Goal: Task Accomplishment & Management: Manage account settings

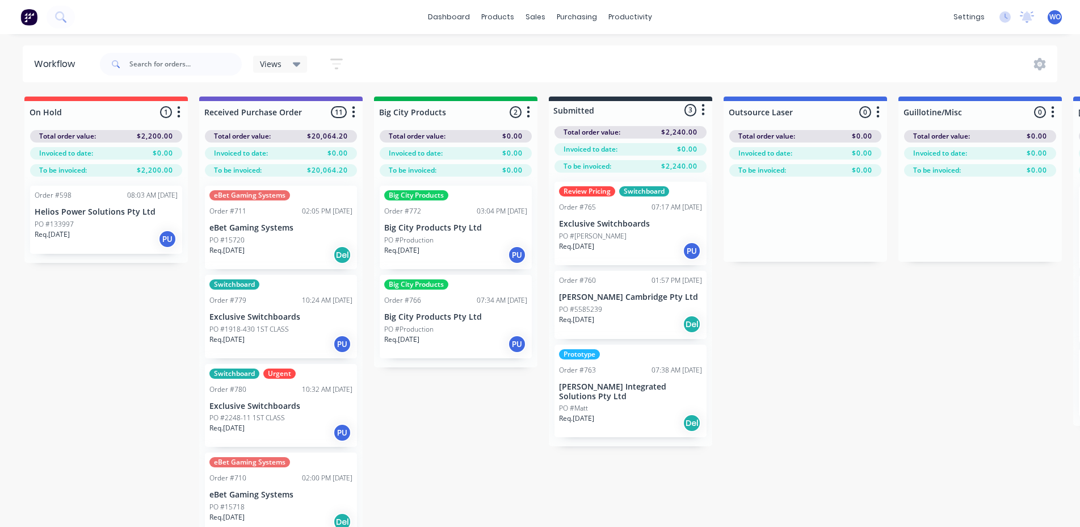
scroll to position [0, 9]
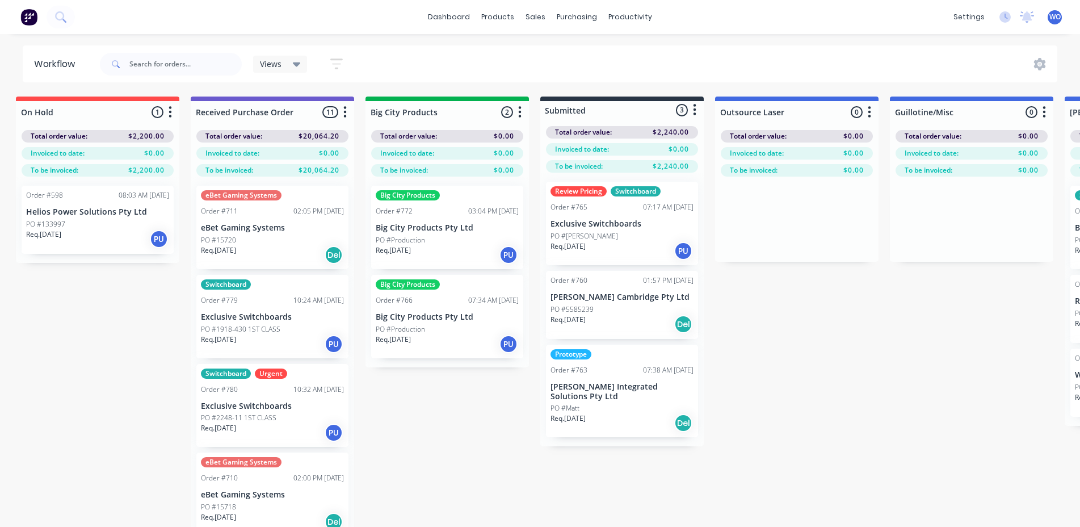
drag, startPoint x: 535, startPoint y: 477, endPoint x: 516, endPoint y: 481, distance: 19.3
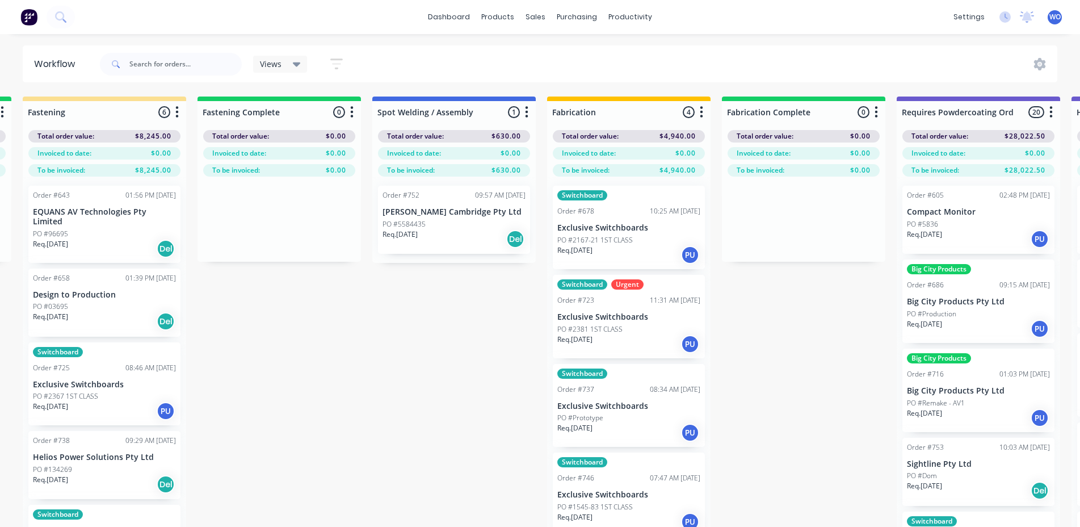
scroll to position [0, 2793]
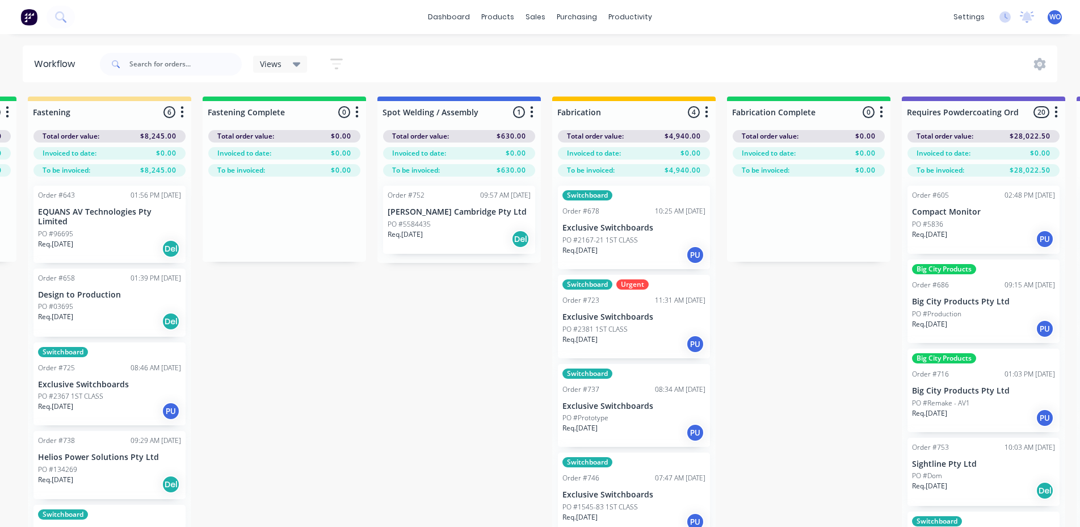
click at [21, 27] on button at bounding box center [29, 17] width 24 height 23
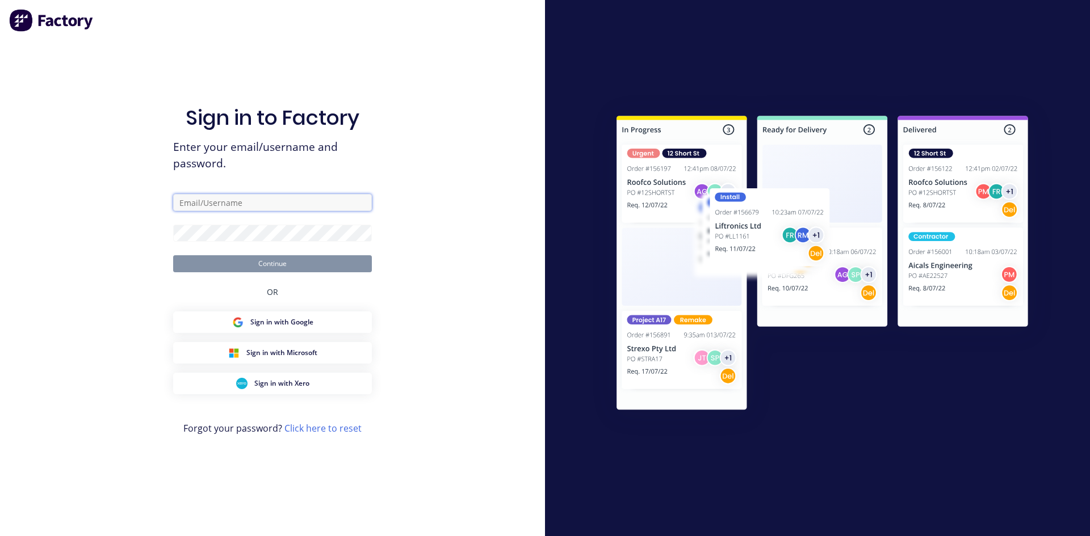
type input "[EMAIL_ADDRESS][DOMAIN_NAME]"
click at [250, 264] on button "Continue" at bounding box center [272, 263] width 199 height 17
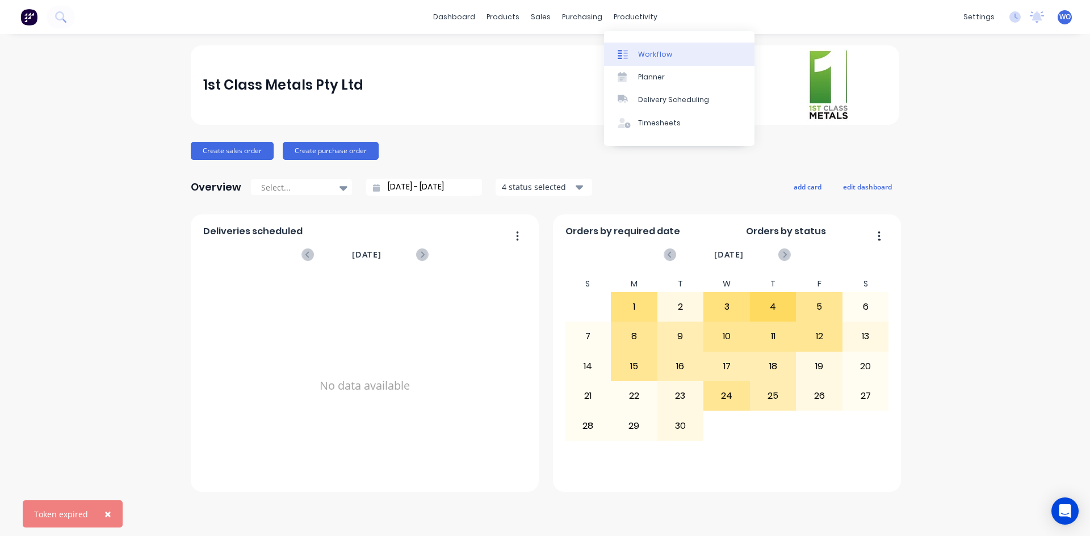
click at [661, 48] on link "Workflow" at bounding box center [679, 54] width 150 height 23
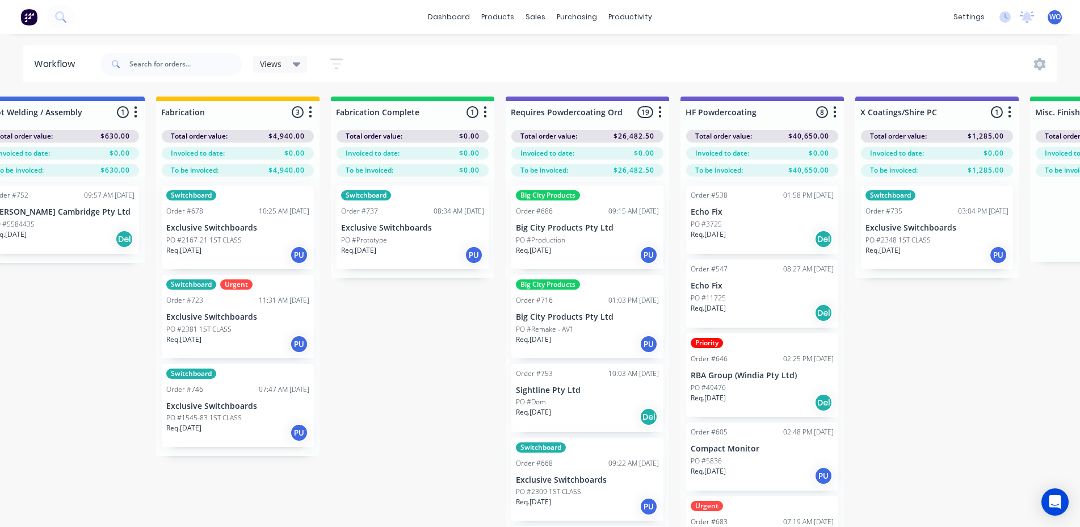
scroll to position [0, 3226]
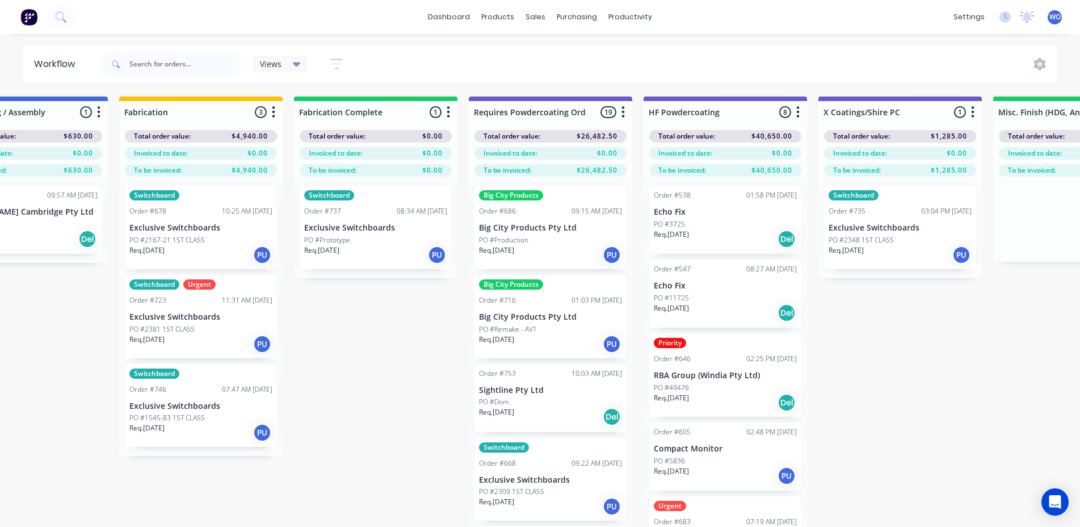
click at [342, 217] on div "Switchboard Order #737 08:34 AM [DATE] Exclusive Switchboards PO #Prototype Req…" at bounding box center [376, 227] width 152 height 83
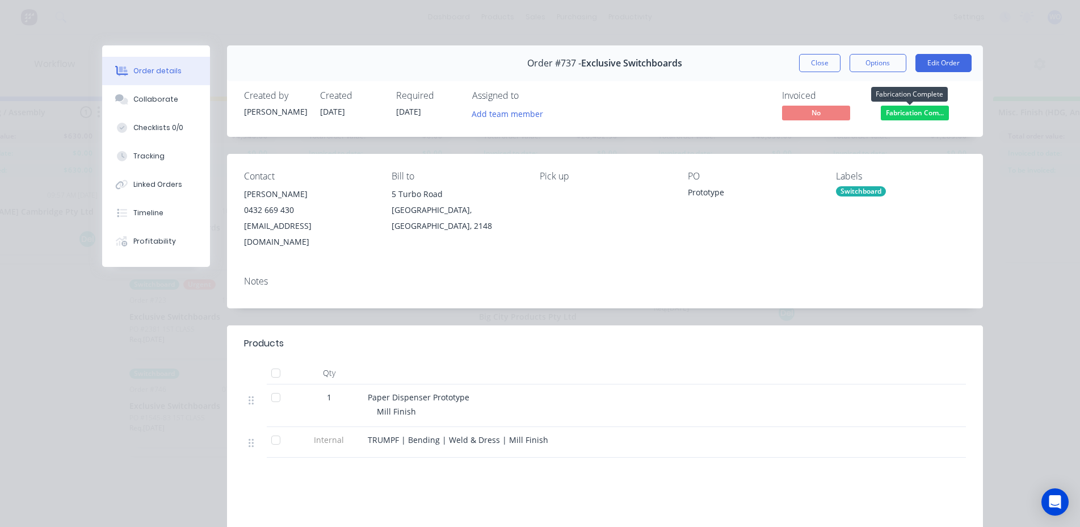
click at [902, 116] on span "Fabrication Com..." at bounding box center [915, 113] width 68 height 14
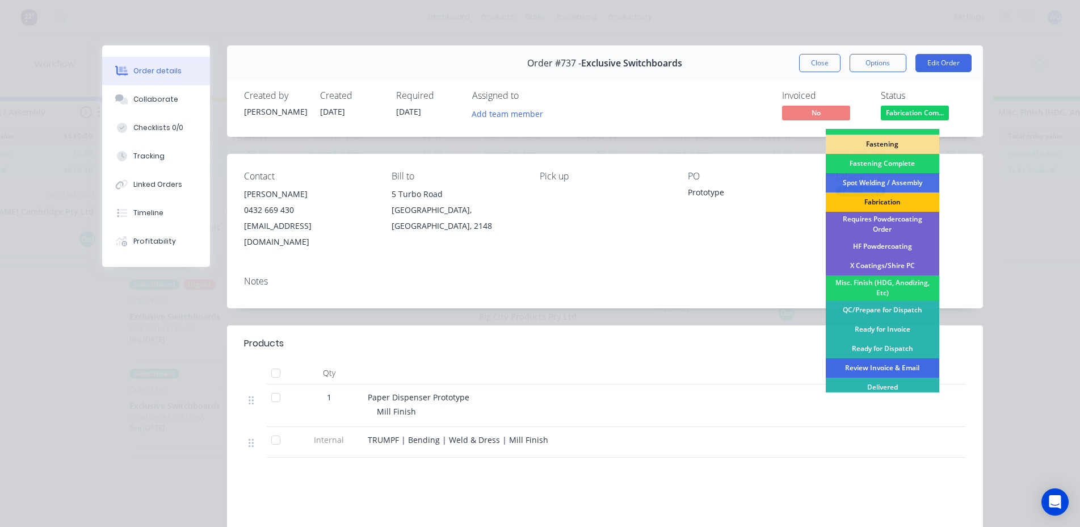
scroll to position [322, 0]
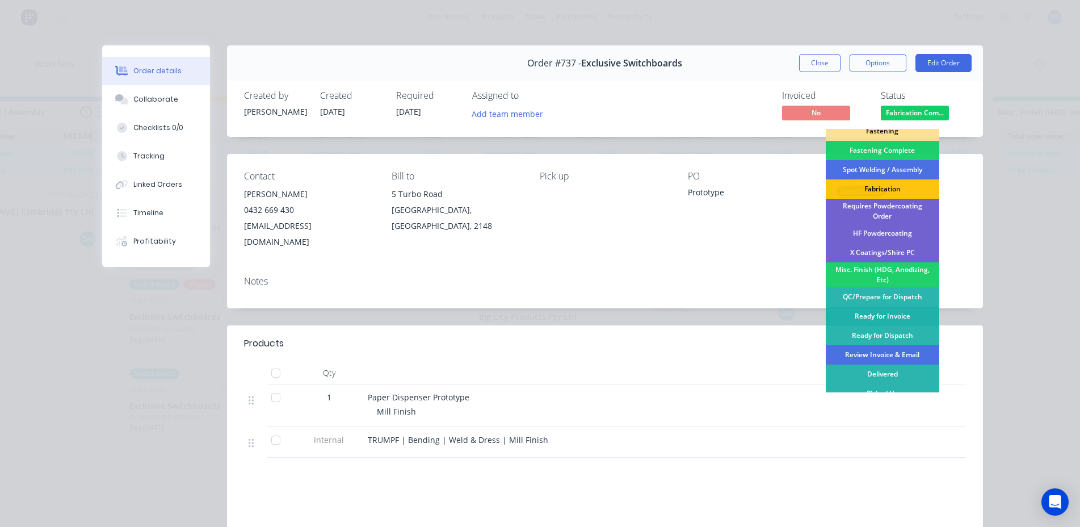
click at [884, 313] on div "Ready for Invoice" at bounding box center [883, 315] width 114 height 19
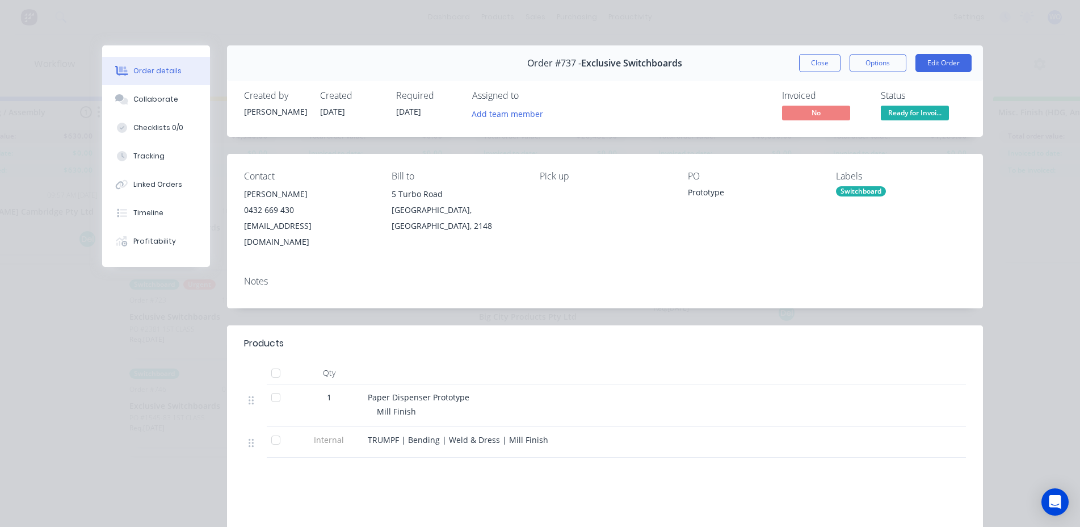
click at [801, 65] on button "Close" at bounding box center [819, 63] width 41 height 18
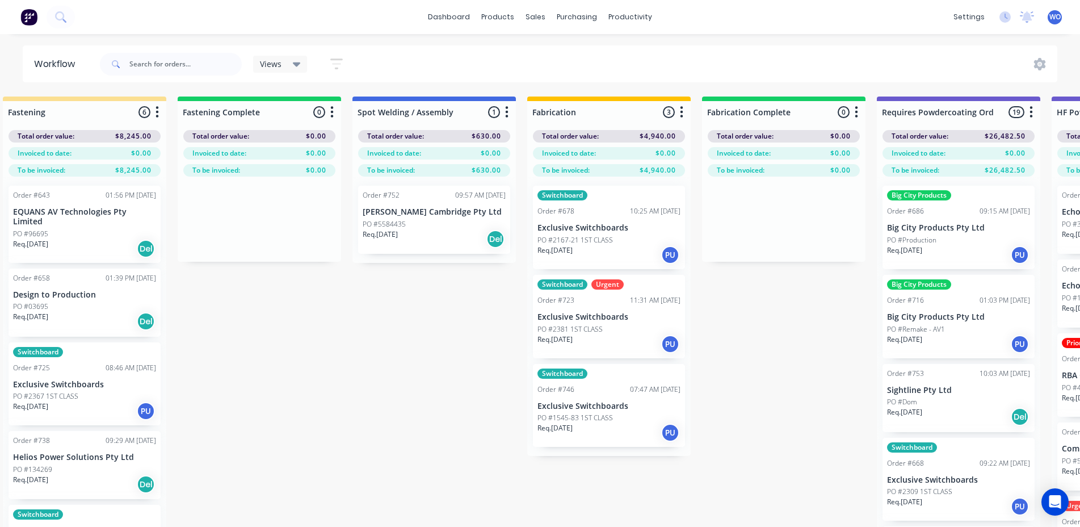
scroll to position [0, 2838]
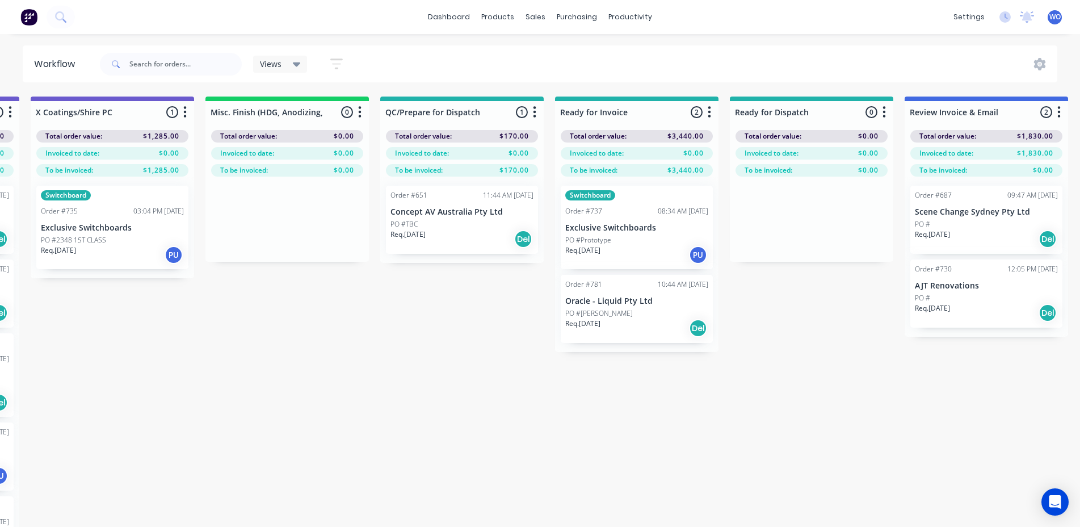
scroll to position [0, 4009]
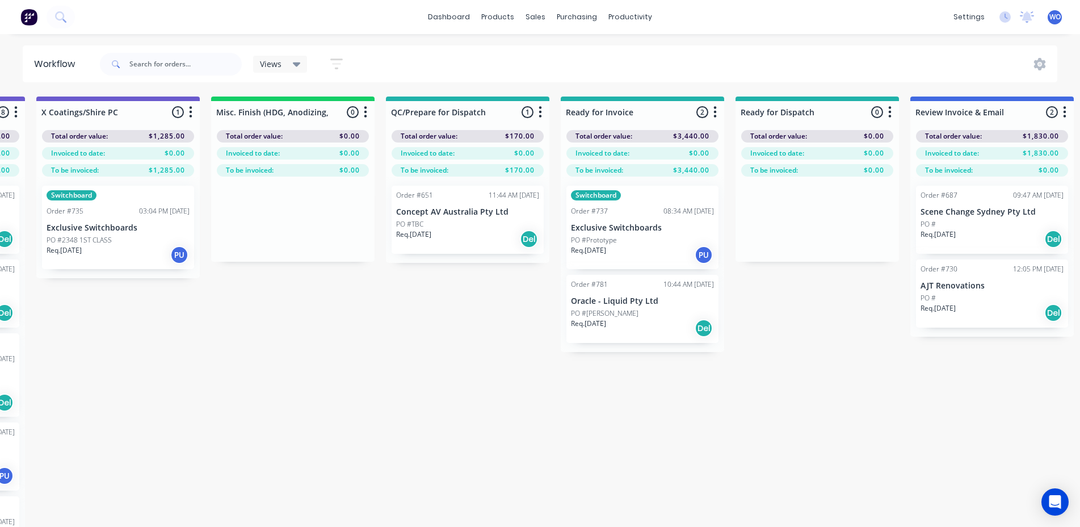
drag, startPoint x: 873, startPoint y: 526, endPoint x: 897, endPoint y: 516, distance: 25.7
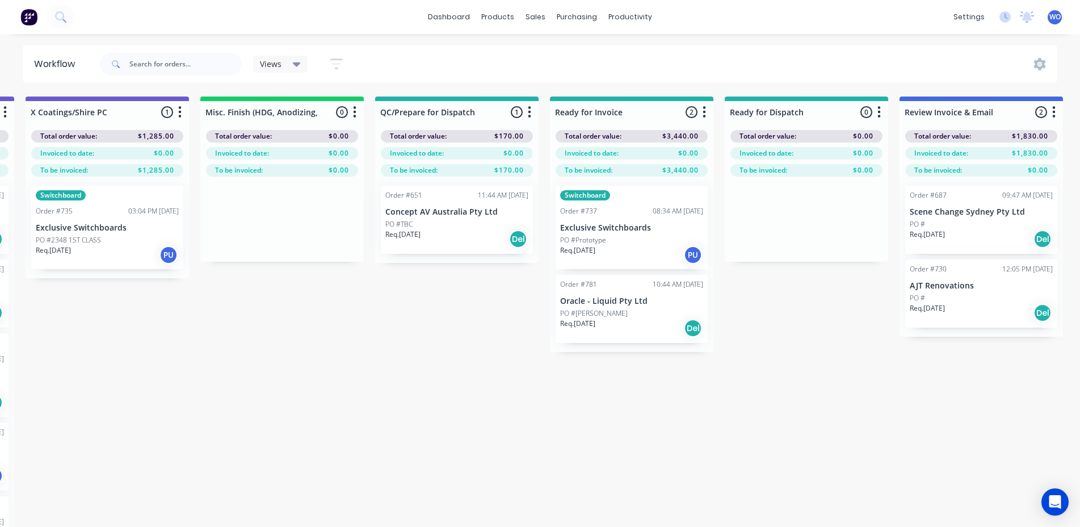
scroll to position [0, 4011]
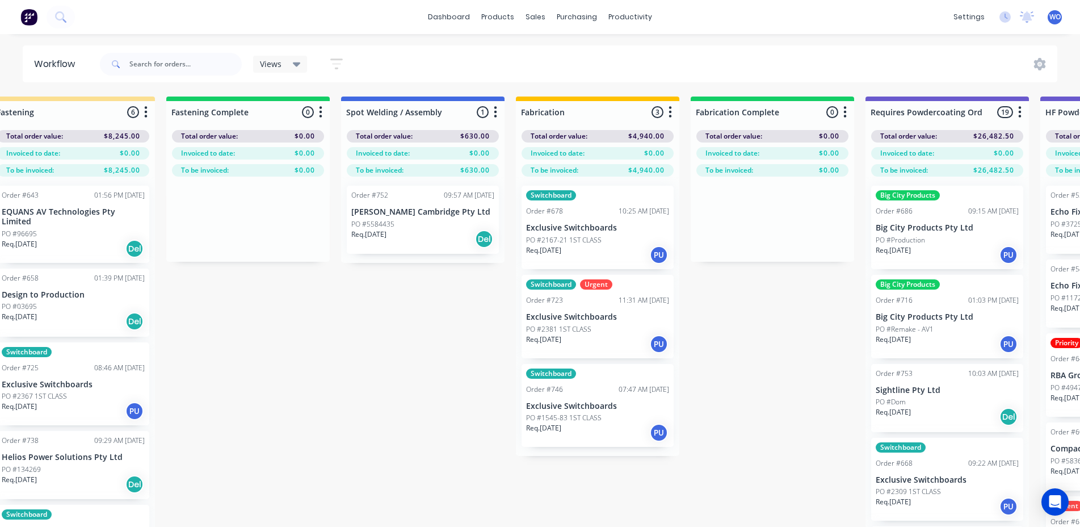
scroll to position [0, 2827]
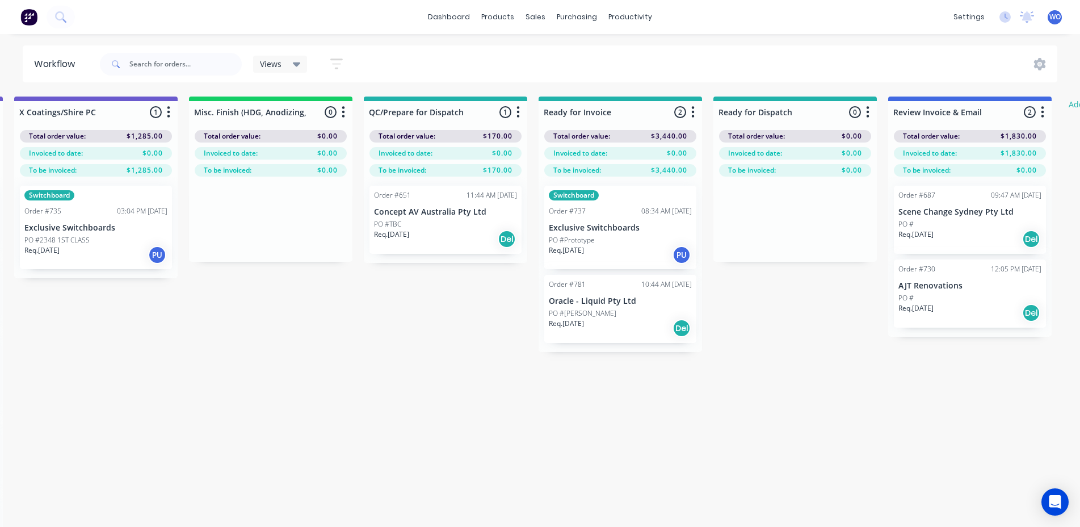
scroll to position [0, 4006]
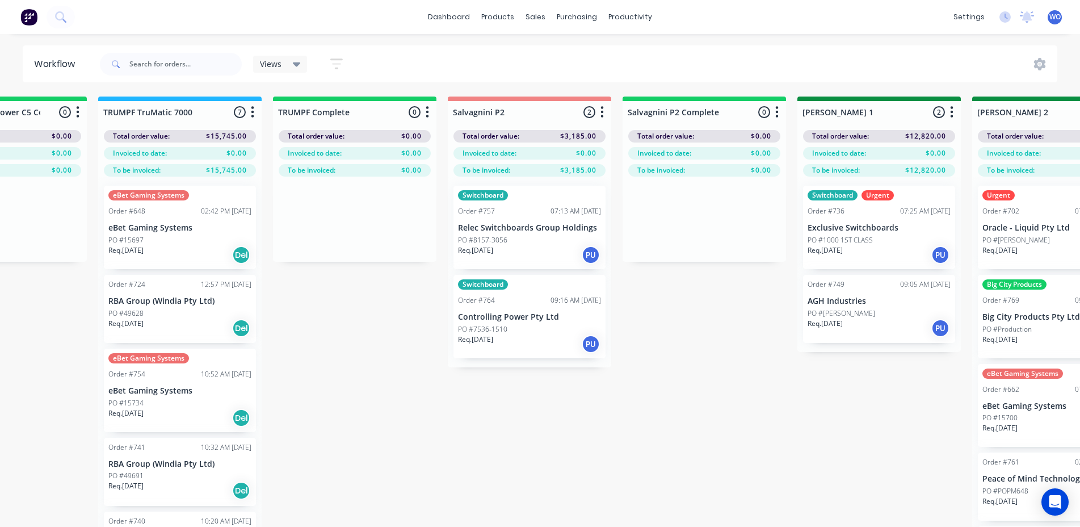
scroll to position [0, 1285]
